Goal: Transaction & Acquisition: Purchase product/service

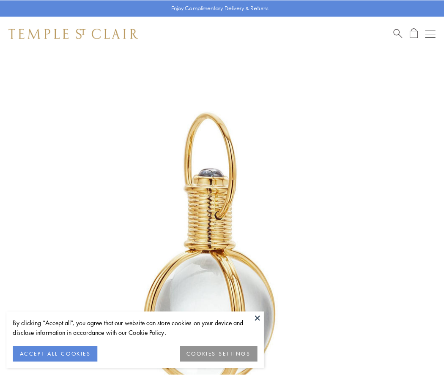
scroll to position [221, 0]
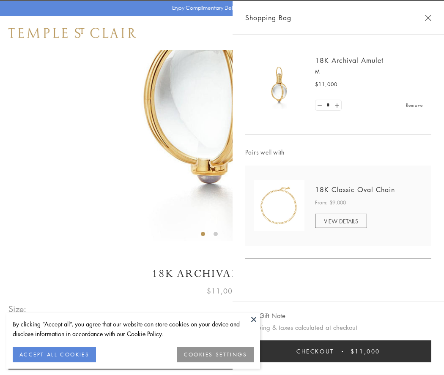
click at [338, 352] on button "Checkout $11,000" at bounding box center [338, 352] width 186 height 22
